Goal: Task Accomplishment & Management: Complete application form

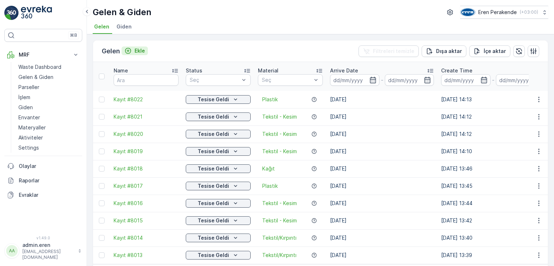
click at [132, 50] on icon "Ekle" at bounding box center [128, 50] width 7 height 7
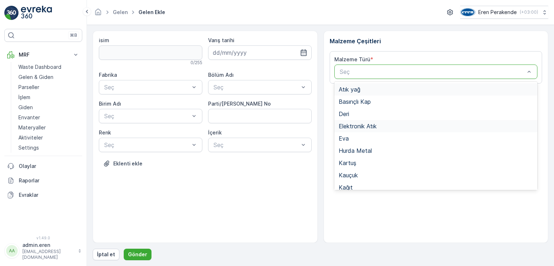
drag, startPoint x: 349, startPoint y: 72, endPoint x: 362, endPoint y: 127, distance: 57.2
click at [351, 74] on div at bounding box center [432, 72] width 187 height 6
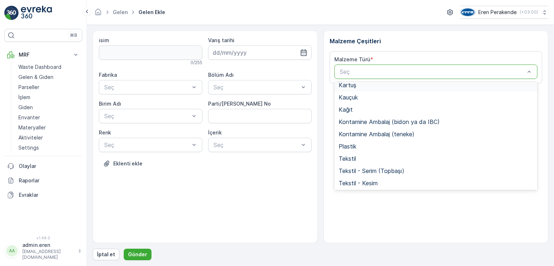
scroll to position [140, 0]
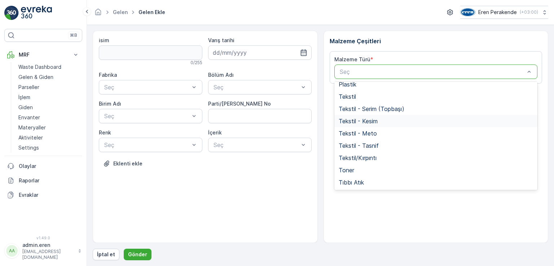
click at [379, 118] on div "Tekstil - Kesim" at bounding box center [436, 121] width 195 height 6
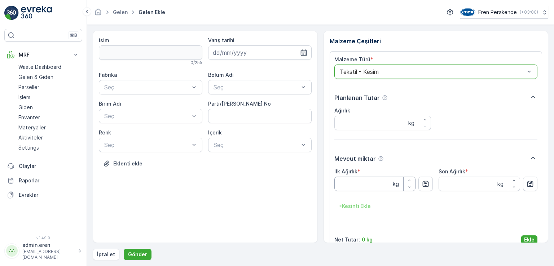
click at [371, 183] on Ağırlık "İlk Ağırlık" at bounding box center [376, 184] width 82 height 14
type Ağırlık "19"
type Ağırlık "19.010"
click at [522, 239] on button "Ekle" at bounding box center [529, 240] width 16 height 9
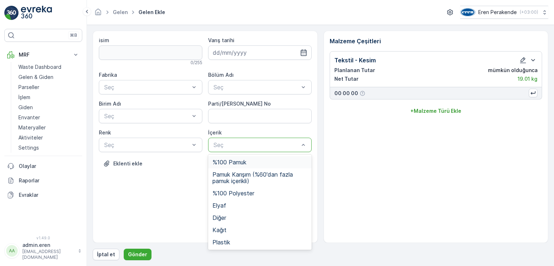
click at [294, 147] on div at bounding box center [256, 145] width 87 height 6
click at [250, 182] on span "Pamuk Karışım (%60'dan fazla pamuk içerikli)" at bounding box center [260, 177] width 95 height 13
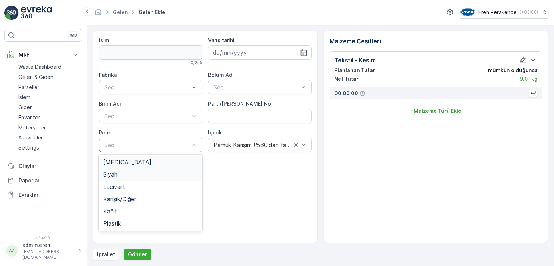
drag, startPoint x: 155, startPoint y: 143, endPoint x: 153, endPoint y: 175, distance: 31.8
click at [156, 143] on div at bounding box center [147, 145] width 87 height 6
click at [126, 185] on div "Lacivert" at bounding box center [150, 187] width 95 height 6
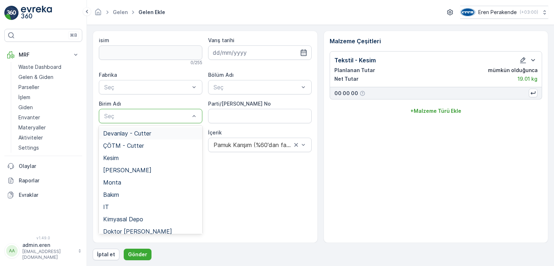
click at [140, 135] on span "Devanlay - Cutter" at bounding box center [127, 133] width 48 height 6
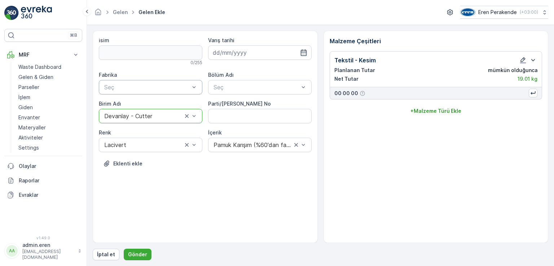
click at [146, 88] on div at bounding box center [147, 87] width 87 height 6
click at [136, 105] on div "Çorlu" at bounding box center [150, 104] width 95 height 6
click at [218, 87] on div at bounding box center [256, 87] width 87 height 6
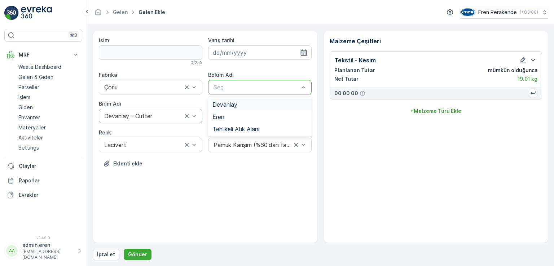
click at [230, 106] on span "Devanlay" at bounding box center [225, 104] width 25 height 6
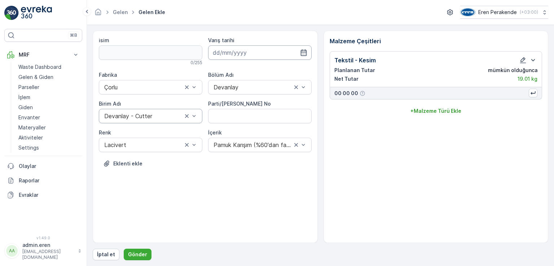
click at [234, 52] on input at bounding box center [260, 52] width 104 height 14
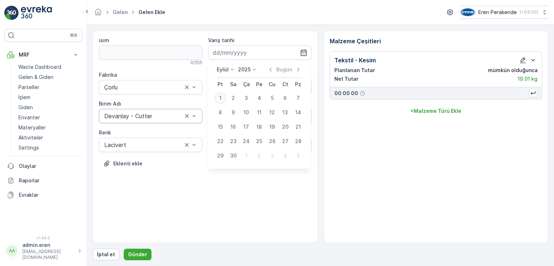
click at [219, 97] on div "1" at bounding box center [221, 98] width 12 height 12
type input "[DATE]"
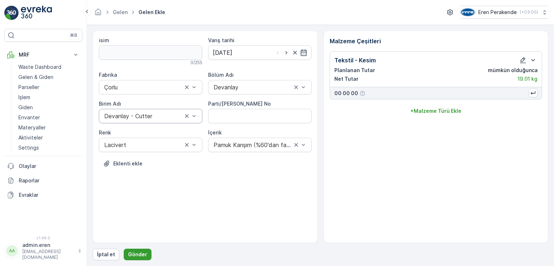
click at [143, 254] on p "Gönder" at bounding box center [137, 254] width 19 height 7
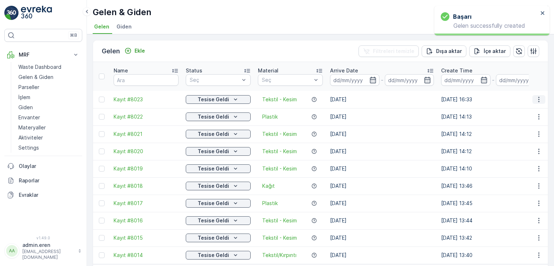
click at [536, 96] on icon "button" at bounding box center [539, 99] width 7 height 7
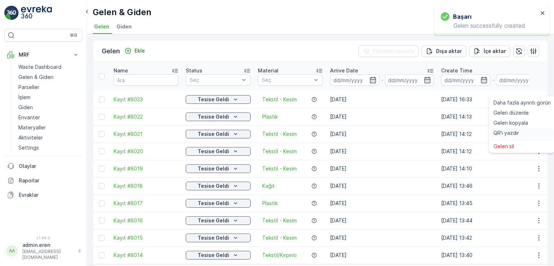
click at [523, 132] on div "QR'ı yazdır" at bounding box center [522, 133] width 63 height 10
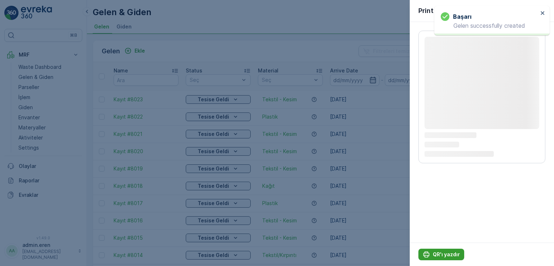
click at [451, 254] on p "QR'ı yazdır" at bounding box center [446, 254] width 27 height 7
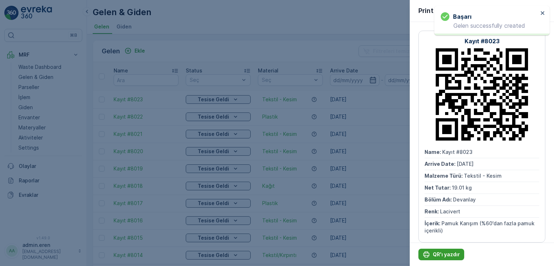
click at [451, 254] on p "QR'ı yazdır" at bounding box center [446, 254] width 27 height 7
click at [163, 39] on div at bounding box center [277, 133] width 554 height 266
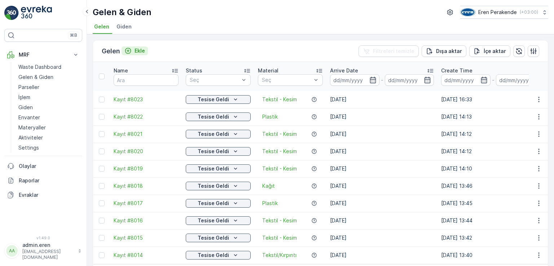
click at [146, 50] on button "Ekle" at bounding box center [135, 51] width 26 height 9
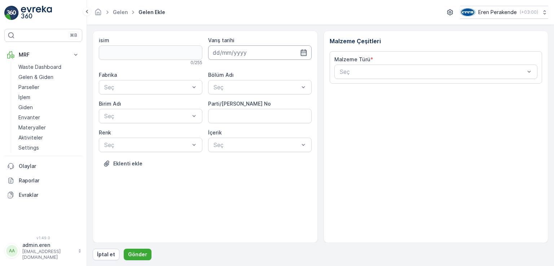
click at [255, 51] on input at bounding box center [260, 52] width 104 height 14
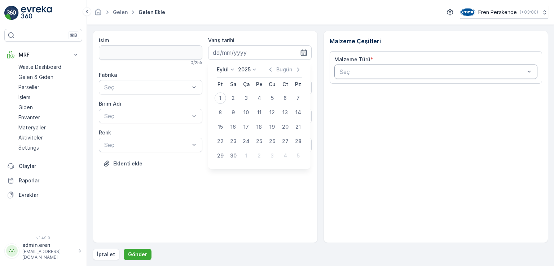
click at [418, 67] on div "Seç" at bounding box center [437, 72] width 204 height 14
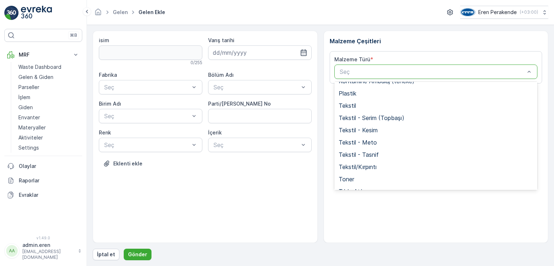
scroll to position [140, 0]
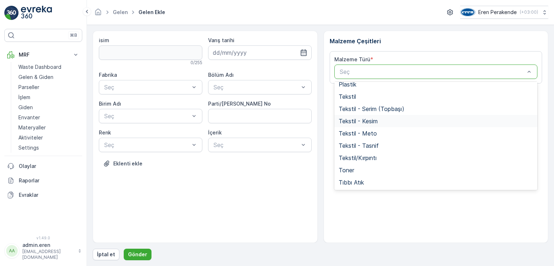
click at [368, 121] on span "Tekstil - Kesim" at bounding box center [358, 121] width 39 height 6
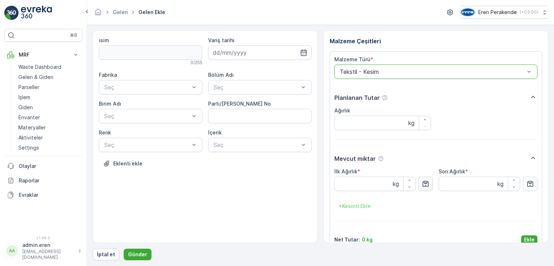
click at [427, 185] on icon "button" at bounding box center [425, 183] width 7 height 7
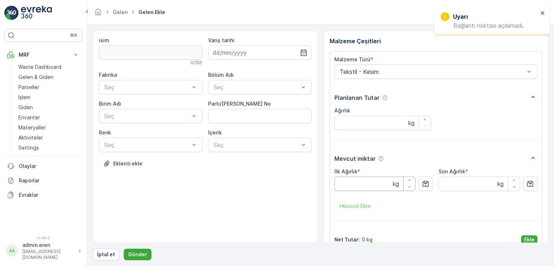
click at [365, 187] on Ağırlık "İlk Ağırlık" at bounding box center [376, 184] width 82 height 14
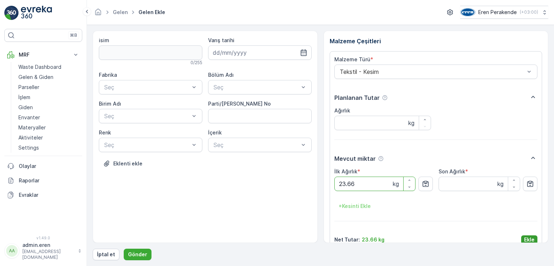
type Ağırlık "23.66"
click at [528, 241] on p "Ekle" at bounding box center [529, 239] width 10 height 7
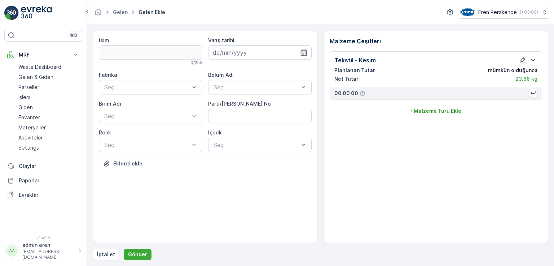
click at [269, 148] on div at bounding box center [256, 145] width 87 height 6
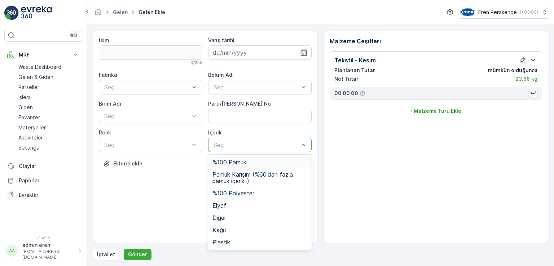
click at [227, 161] on span "%100 Pamuk" at bounding box center [230, 162] width 34 height 6
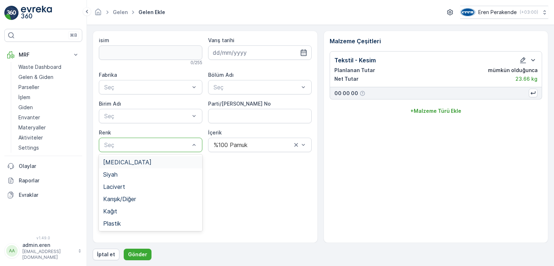
click at [123, 165] on div "[MEDICAL_DATA]" at bounding box center [150, 162] width 95 height 6
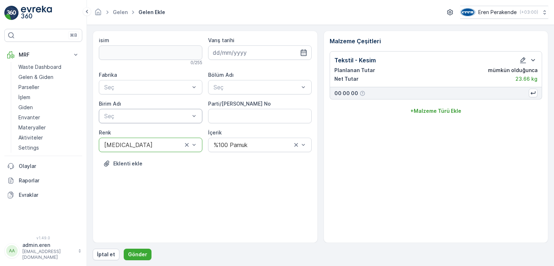
click at [128, 118] on div at bounding box center [147, 116] width 87 height 6
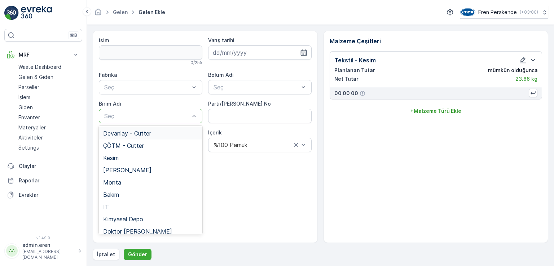
click at [142, 132] on span "Devanlay - Cutter" at bounding box center [127, 133] width 48 height 6
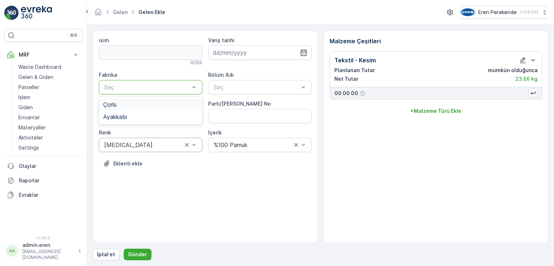
click at [144, 104] on div "Çorlu" at bounding box center [150, 104] width 95 height 6
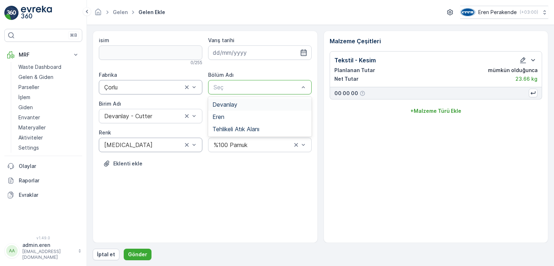
click at [227, 106] on span "Devanlay" at bounding box center [225, 104] width 25 height 6
click at [233, 53] on input at bounding box center [260, 52] width 104 height 14
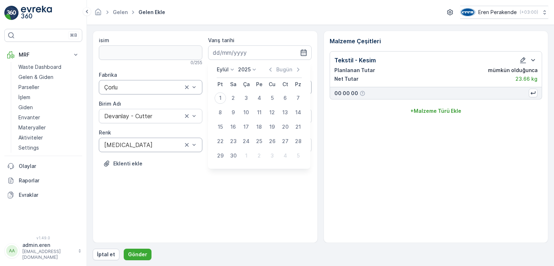
drag, startPoint x: 224, startPoint y: 96, endPoint x: 223, endPoint y: 105, distance: 8.7
click at [224, 96] on div "1" at bounding box center [221, 98] width 12 height 12
type input "[DATE]"
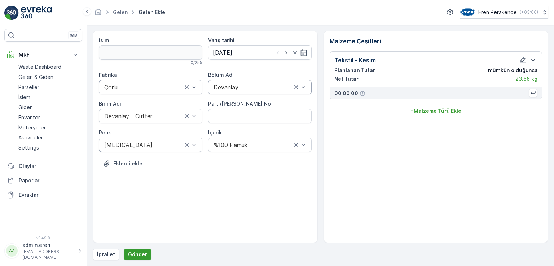
click at [135, 254] on p "Gönder" at bounding box center [137, 254] width 19 height 7
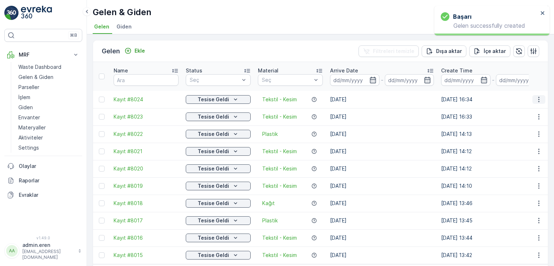
click at [537, 96] on icon "button" at bounding box center [539, 99] width 7 height 7
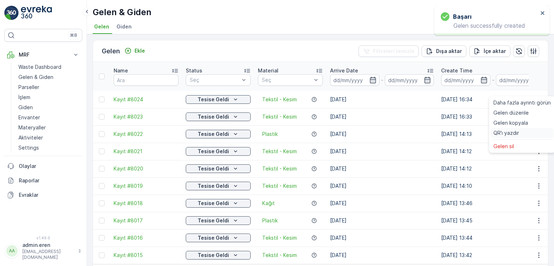
click at [519, 136] on div "QR'ı yazdır" at bounding box center [522, 133] width 63 height 10
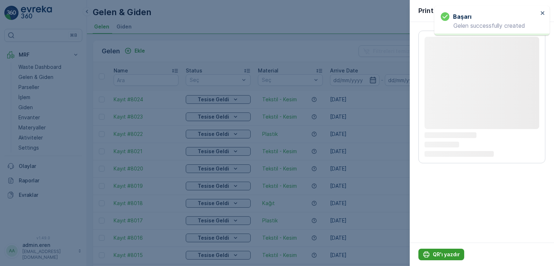
click at [449, 255] on p "QR'ı yazdır" at bounding box center [446, 254] width 27 height 7
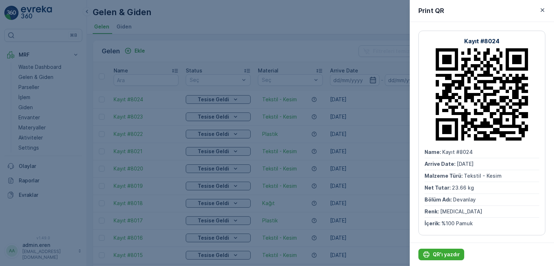
click at [275, 55] on div at bounding box center [277, 133] width 554 height 266
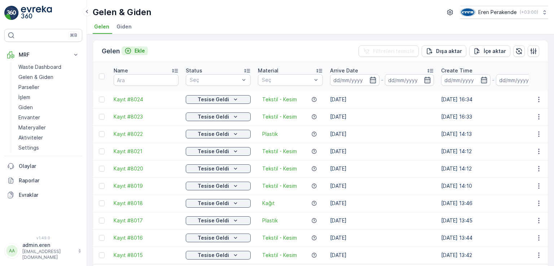
click at [144, 49] on p "Ekle" at bounding box center [140, 50] width 10 height 7
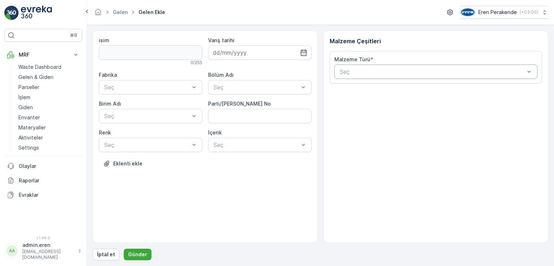
click at [345, 69] on div at bounding box center [432, 72] width 187 height 6
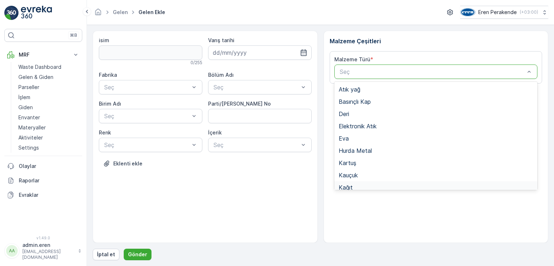
click at [352, 185] on span "Kağıt" at bounding box center [346, 187] width 14 height 6
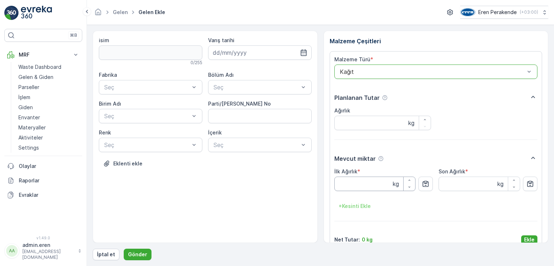
click at [377, 183] on Ağırlık "İlk Ağırlık" at bounding box center [376, 184] width 82 height 14
type Ağırlık "4.69"
click at [525, 241] on p "Ekle" at bounding box center [529, 239] width 10 height 7
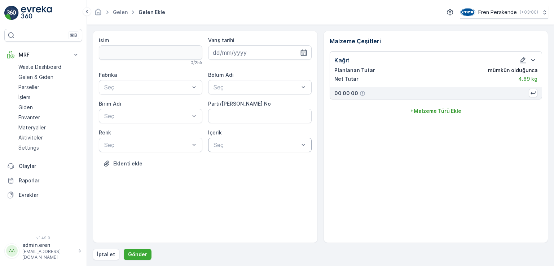
drag, startPoint x: 225, startPoint y: 146, endPoint x: 227, endPoint y: 154, distance: 8.5
click at [225, 147] on div at bounding box center [256, 145] width 87 height 6
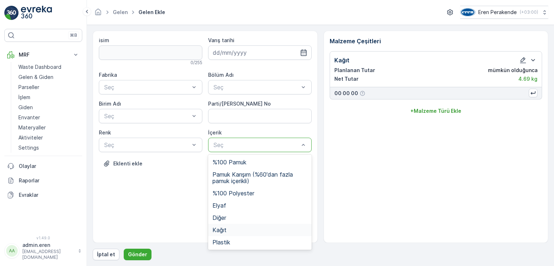
click at [230, 232] on div "Kağıt" at bounding box center [260, 230] width 95 height 6
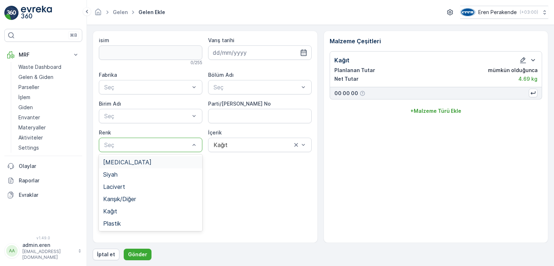
click at [125, 144] on div at bounding box center [147, 145] width 87 height 6
click at [139, 213] on div "Kağıt" at bounding box center [150, 211] width 95 height 6
drag, startPoint x: 131, startPoint y: 117, endPoint x: 133, endPoint y: 121, distance: 4.6
click at [131, 117] on div at bounding box center [147, 116] width 87 height 6
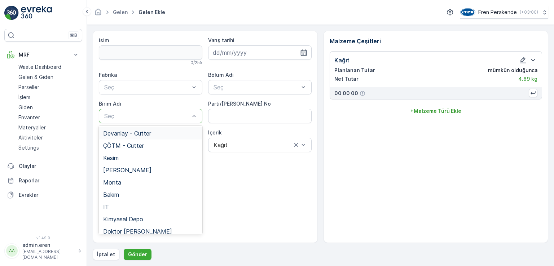
click at [136, 136] on span "Devanlay - Cutter" at bounding box center [127, 133] width 48 height 6
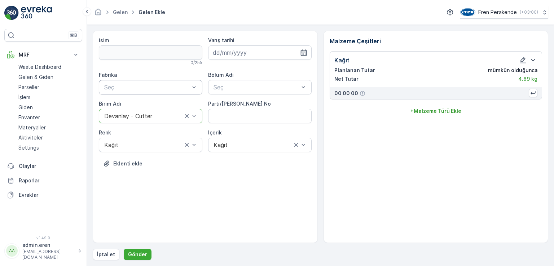
click at [127, 83] on div "Seç" at bounding box center [151, 87] width 104 height 14
drag, startPoint x: 131, startPoint y: 107, endPoint x: 159, endPoint y: 100, distance: 28.4
click at [132, 107] on div "Çorlu" at bounding box center [150, 104] width 95 height 6
click at [236, 80] on div "Bölüm Adı Seç" at bounding box center [260, 82] width 104 height 23
click at [243, 97] on div "Fabrika Çorlu Bölüm Adı Seç [PERSON_NAME] Adı Devanlay - Cutter Parti/Kesim Föy…" at bounding box center [205, 111] width 213 height 81
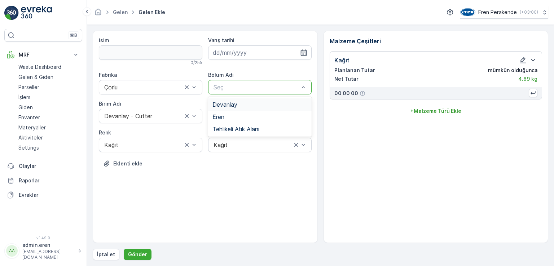
click at [244, 92] on div "Seç" at bounding box center [260, 87] width 104 height 14
click at [241, 106] on div "Devanlay" at bounding box center [260, 104] width 95 height 6
click at [232, 54] on input at bounding box center [260, 52] width 104 height 14
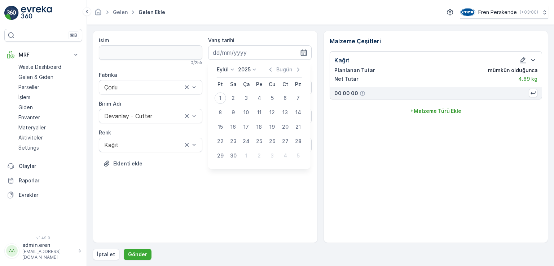
drag, startPoint x: 219, startPoint y: 100, endPoint x: 211, endPoint y: 132, distance: 33.6
click at [220, 100] on div "1" at bounding box center [221, 98] width 12 height 12
type input "[DATE]"
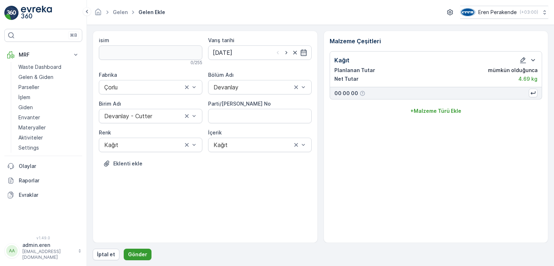
click at [145, 253] on button "Gönder" at bounding box center [138, 255] width 28 height 12
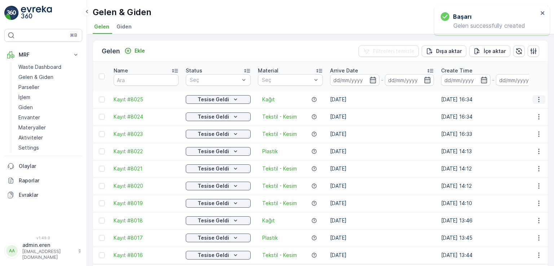
click at [541, 96] on icon "button" at bounding box center [539, 99] width 7 height 7
click at [514, 129] on div "QR'ı yazdır" at bounding box center [522, 133] width 63 height 10
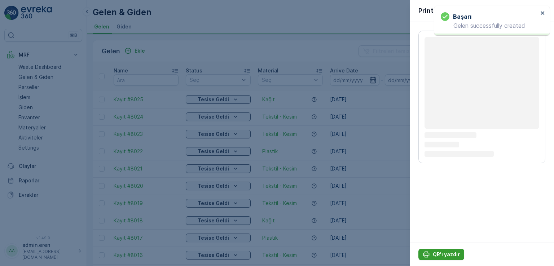
click at [448, 253] on p "QR'ı yazdır" at bounding box center [446, 254] width 27 height 7
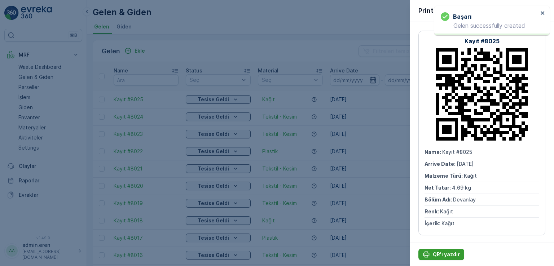
click at [447, 253] on p "QR'ı yazdır" at bounding box center [446, 254] width 27 height 7
click at [137, 51] on div at bounding box center [277, 133] width 554 height 266
